Goal: Information Seeking & Learning: Learn about a topic

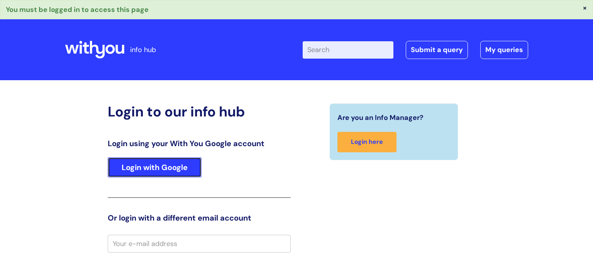
click at [147, 173] on link "Login with Google" at bounding box center [155, 168] width 94 height 20
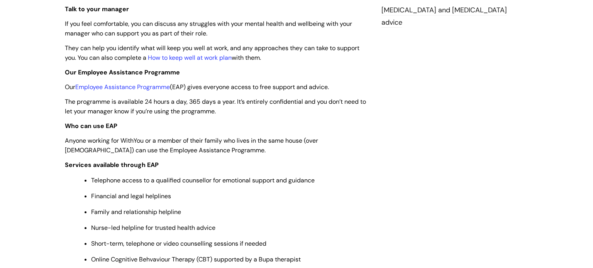
scroll to position [253, 0]
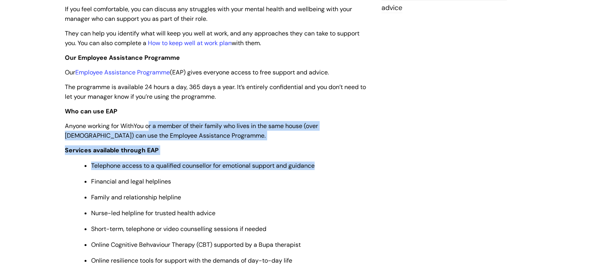
drag, startPoint x: 150, startPoint y: 129, endPoint x: 364, endPoint y: 179, distance: 219.6
click at [364, 179] on li "Financial and legal helplines" at bounding box center [230, 181] width 279 height 10
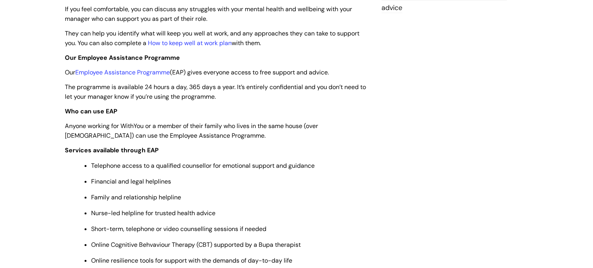
click at [339, 180] on p "Financial and legal helplines" at bounding box center [230, 182] width 279 height 8
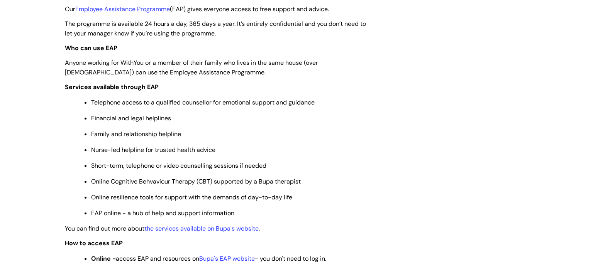
scroll to position [380, 0]
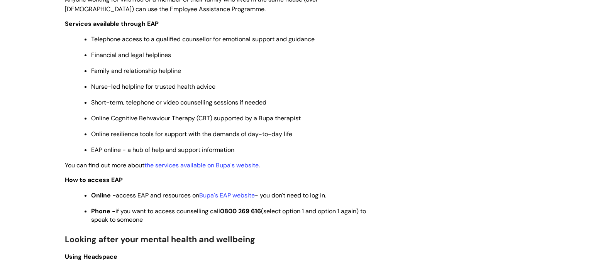
click at [174, 217] on span "Phone - if you want to access counselling call 0800 269 616 (select option 1 an…" at bounding box center [228, 215] width 275 height 17
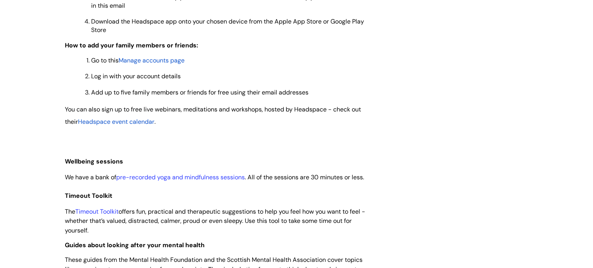
scroll to position [760, 0]
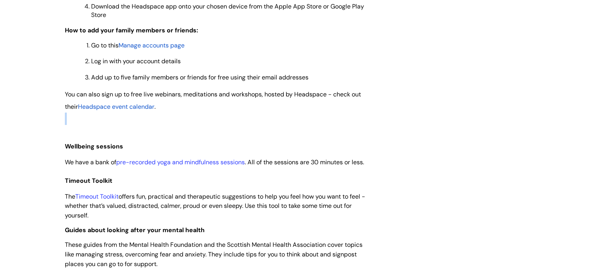
click at [193, 120] on div "Use this when you want to find out about the support we offer to help you look …" at bounding box center [217, 15] width 305 height 1259
click at [195, 104] on span "You can also sign up to free live webinars, meditations and workshops, hosted b…" at bounding box center [213, 100] width 296 height 20
click at [175, 125] on p at bounding box center [217, 119] width 305 height 12
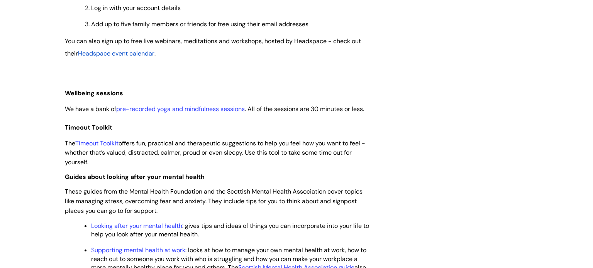
scroll to position [886, 0]
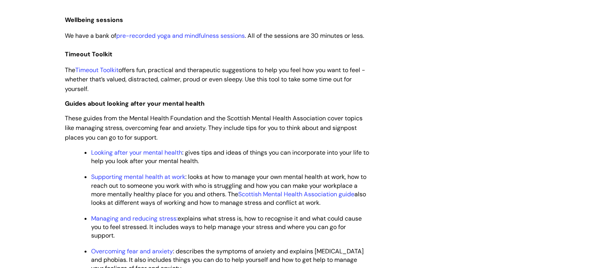
click at [142, 137] on span "These guides from the Mental Health Foundation and the Scottish Mental Health A…" at bounding box center [214, 127] width 298 height 27
click at [142, 140] on span "These guides from the Mental Health Foundation and the Scottish Mental Health A…" at bounding box center [214, 127] width 298 height 27
click at [138, 141] on span "These guides from the Mental Health Foundation and the Scottish Mental Health A…" at bounding box center [214, 127] width 298 height 27
click at [140, 139] on span "These guides from the Mental Health Foundation and the Scottish Mental Health A…" at bounding box center [214, 127] width 298 height 27
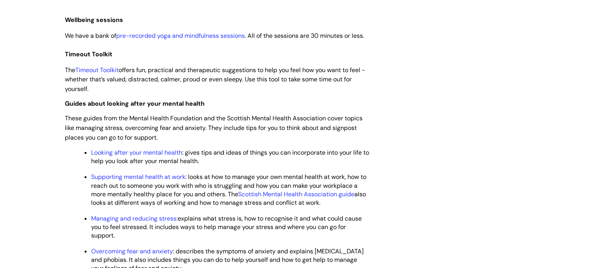
click at [185, 140] on span "These guides from the Mental Health Foundation and the Scottish Mental Health A…" at bounding box center [214, 127] width 298 height 27
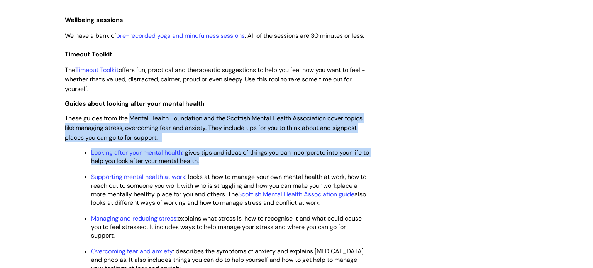
drag, startPoint x: 131, startPoint y: 138, endPoint x: 373, endPoint y: 189, distance: 247.3
click at [251, 142] on span "These guides from the Mental Health Foundation and the Scottish Mental Health A…" at bounding box center [214, 127] width 298 height 27
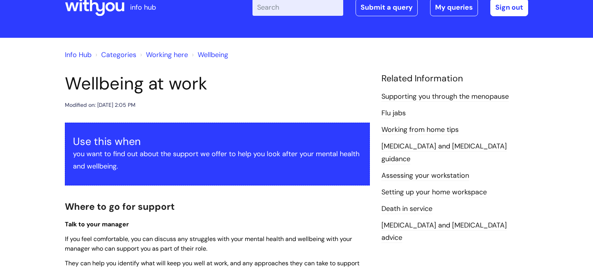
scroll to position [0, 0]
